Goal: Find specific page/section: Find specific page/section

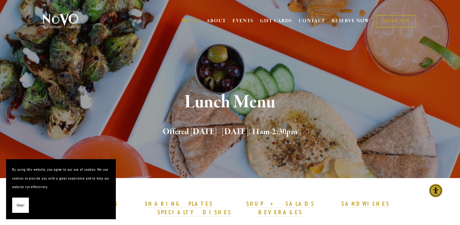
click at [22, 203] on span "Okay!" at bounding box center [21, 205] width 8 height 9
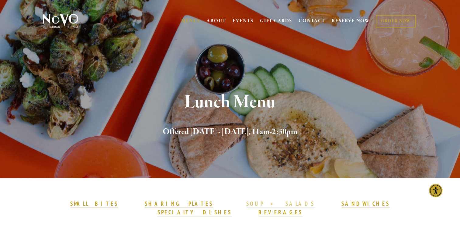
click at [246, 204] on strong "SOUP + SALADS" at bounding box center [280, 203] width 68 height 7
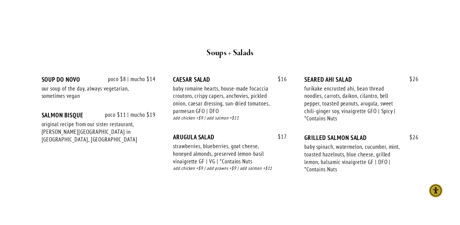
click at [198, 75] on div "$ 16 [PERSON_NAME] SALAD baby romaine hearts, house-made focaccia croutons, cri…" at bounding box center [230, 104] width 114 height 58
drag, startPoint x: 198, startPoint y: 75, endPoint x: 193, endPoint y: 69, distance: 8.2
click at [193, 75] on div "CAESAR SALAD" at bounding box center [230, 79] width 114 height 8
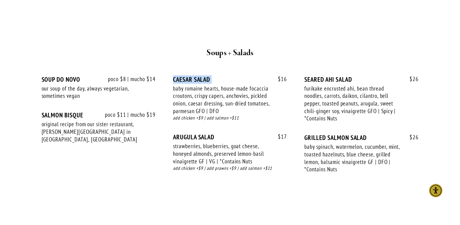
click at [193, 75] on div "CAESAR SALAD" at bounding box center [230, 79] width 114 height 8
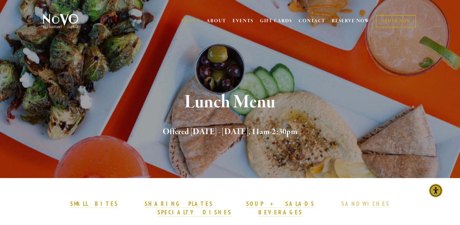
click at [342, 203] on strong "SANDWICHES" at bounding box center [366, 203] width 49 height 7
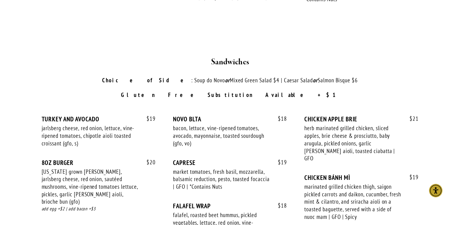
scroll to position [811, 0]
